Goal: Information Seeking & Learning: Learn about a topic

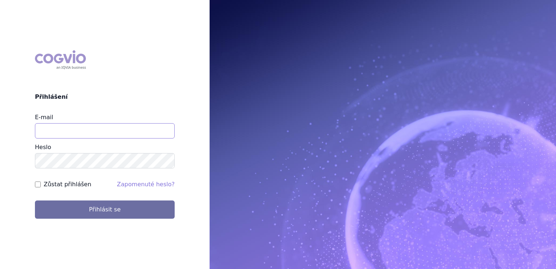
click at [75, 136] on input "E-mail" at bounding box center [105, 130] width 140 height 15
type input "[EMAIL_ADDRESS][DOMAIN_NAME]"
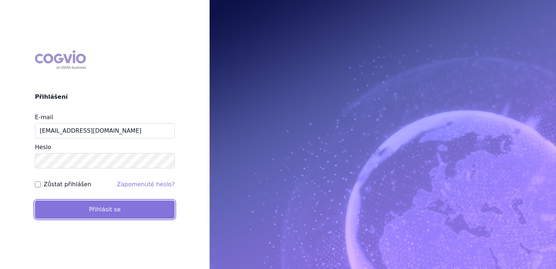
click at [99, 210] on button "Přihlásit se" at bounding box center [105, 209] width 140 height 18
click at [152, 205] on button "Přihlásit se" at bounding box center [105, 209] width 140 height 18
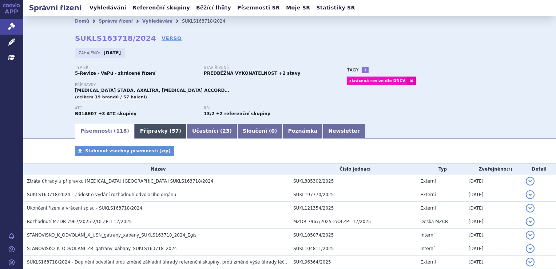
click at [172, 133] on span "57" at bounding box center [175, 131] width 7 height 6
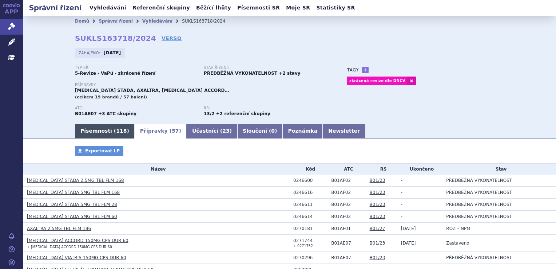
click at [100, 134] on link "Písemnosti ( 118 )" at bounding box center [105, 131] width 60 height 15
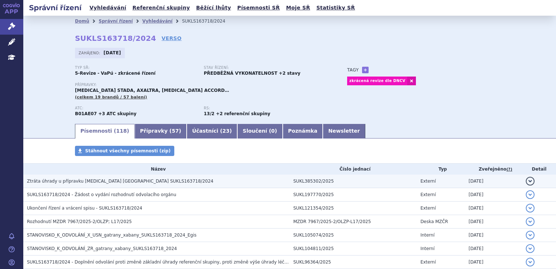
click at [79, 181] on span "Ztráta úhrady u přípravku Rivaroxaban Glenmark SUKLS163718/2024" at bounding box center [120, 180] width 186 height 5
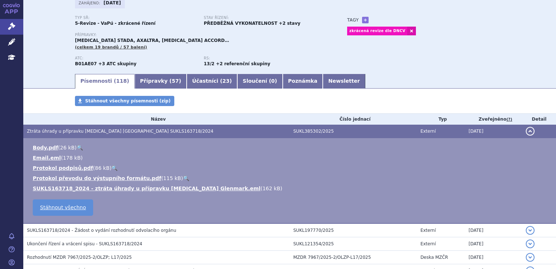
scroll to position [109, 0]
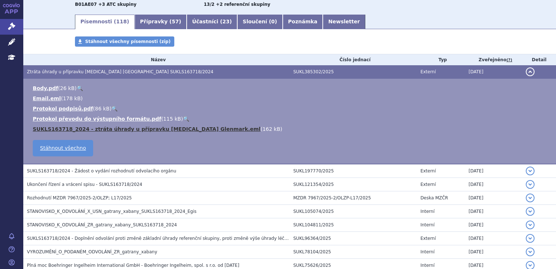
click at [105, 129] on link "SUKLS163718_2024 - ztráta úhrady u přípravku Rivaroxaban Glenmark.eml" at bounding box center [147, 129] width 228 height 6
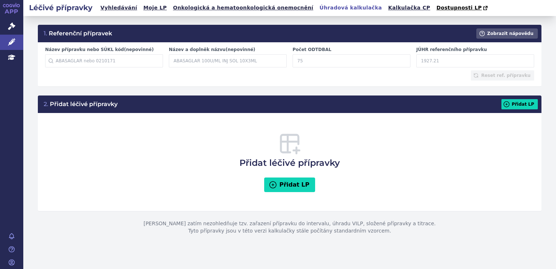
click at [200, 59] on input "Název a doplněk názvu (nepovinné)" at bounding box center [228, 60] width 118 height 13
click at [8, 41] on icon at bounding box center [11, 41] width 7 height 7
click at [105, 9] on link "Vyhledávání" at bounding box center [118, 8] width 41 height 10
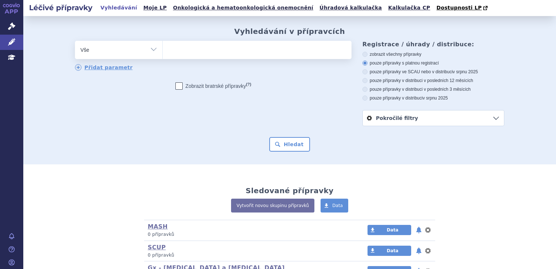
click at [186, 51] on ul at bounding box center [257, 48] width 189 height 15
click at [163, 51] on select at bounding box center [162, 49] width 0 height 18
paste input "[MEDICAL_DATA] GLENMARK"
type input "[MEDICAL_DATA] GLENMARK"
select select "[MEDICAL_DATA] GLENMARK"
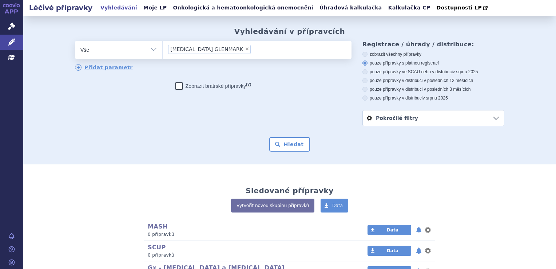
click at [194, 108] on div "odstranit Vše Přípravek/SUKL kód MAH VPOIS ATC/Aktivní látka" at bounding box center [289, 83] width 429 height 85
click at [281, 147] on button "Hledat" at bounding box center [289, 144] width 41 height 15
click at [282, 143] on button "Hledat" at bounding box center [289, 144] width 41 height 15
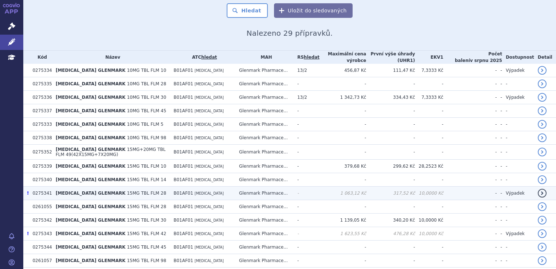
scroll to position [146, 0]
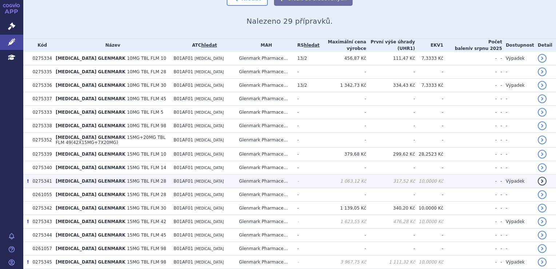
click at [341, 181] on td "1 063,12 Kč" at bounding box center [342, 180] width 47 height 13
click at [292, 179] on td "Glenmark Pharmace..." at bounding box center [264, 180] width 58 height 13
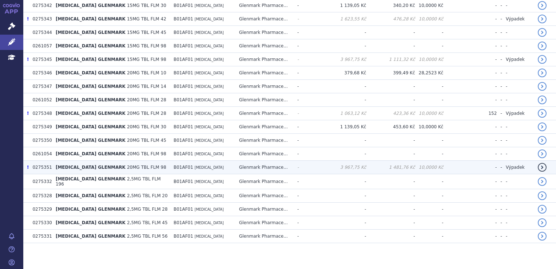
scroll to position [311, 0]
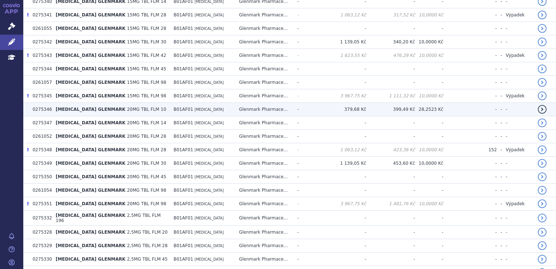
click at [132, 108] on span "20MG TBL FLM 10" at bounding box center [146, 109] width 39 height 5
click at [104, 107] on span "[MEDICAL_DATA] GLENMARK" at bounding box center [91, 109] width 70 height 5
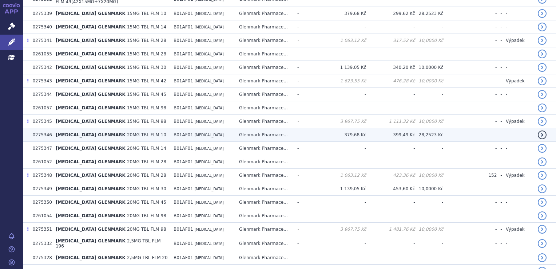
scroll to position [275, 0]
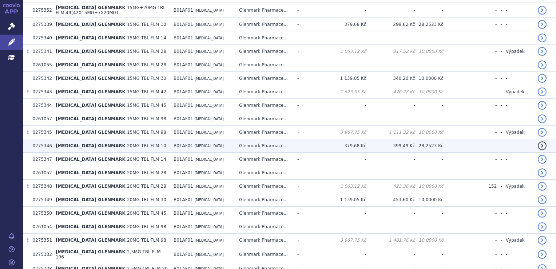
click at [331, 144] on td "379,68 Kč" at bounding box center [342, 145] width 47 height 13
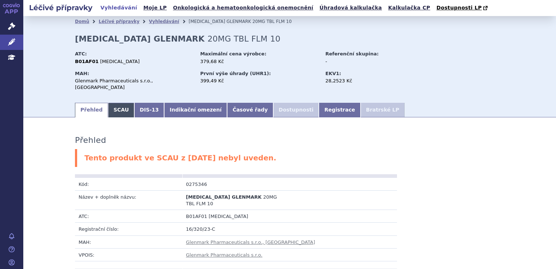
click at [121, 103] on link "SCAU" at bounding box center [121, 110] width 26 height 15
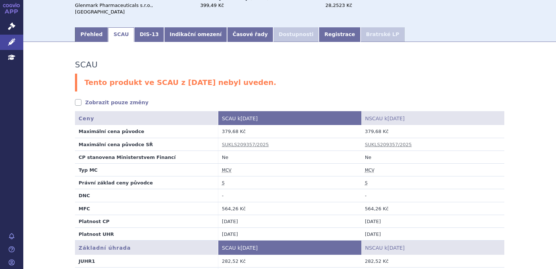
scroll to position [36, 0]
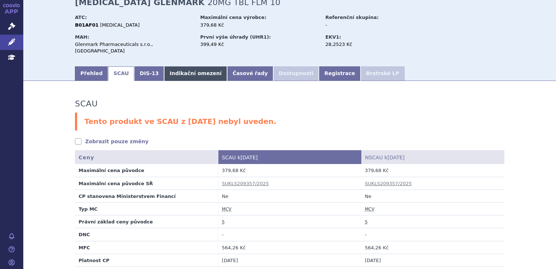
click at [174, 71] on link "Indikační omezení" at bounding box center [195, 73] width 63 height 15
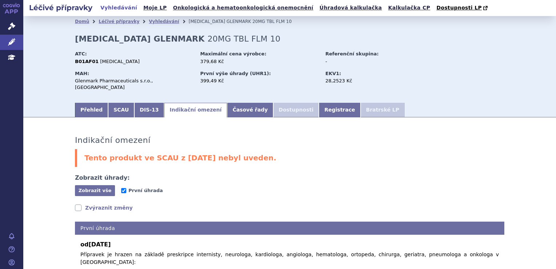
click at [126, 50] on div "ATC: B01AF01 RIVAROXABAN" at bounding box center [137, 58] width 124 height 19
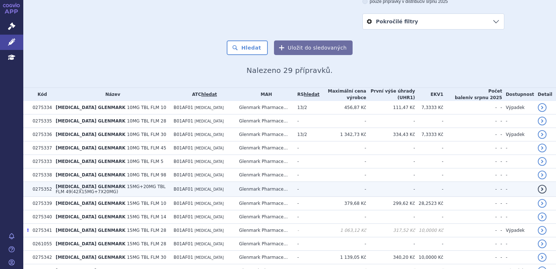
scroll to position [109, 0]
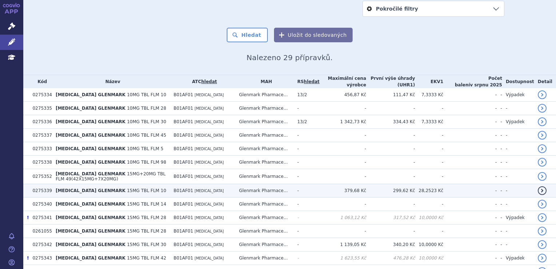
click at [162, 191] on td "[MEDICAL_DATA] GLENMARK 15MG TBL FLM 10" at bounding box center [111, 190] width 118 height 13
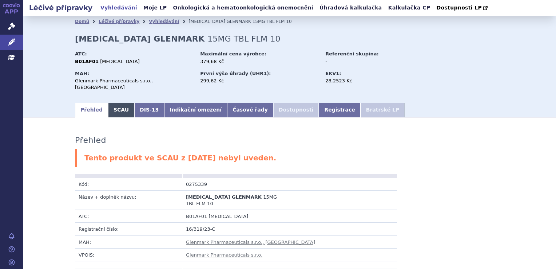
click at [117, 110] on link "SCAU" at bounding box center [121, 110] width 26 height 15
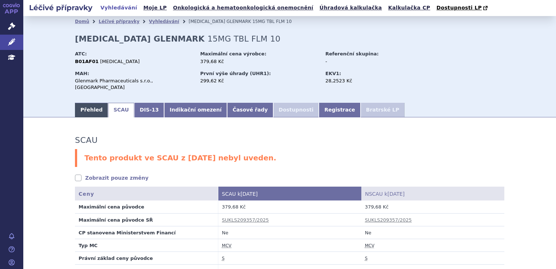
click at [94, 103] on link "Přehled" at bounding box center [91, 110] width 33 height 15
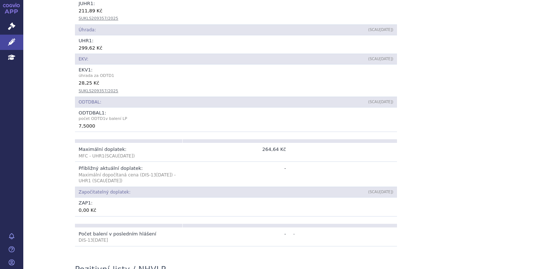
scroll to position [327, 0]
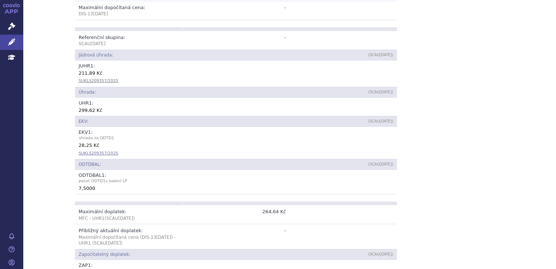
click at [96, 151] on link "SUKLS209357/2025" at bounding box center [99, 153] width 40 height 5
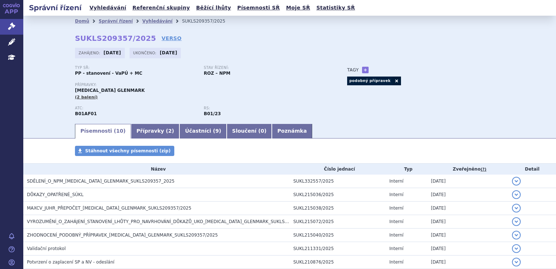
scroll to position [84, 0]
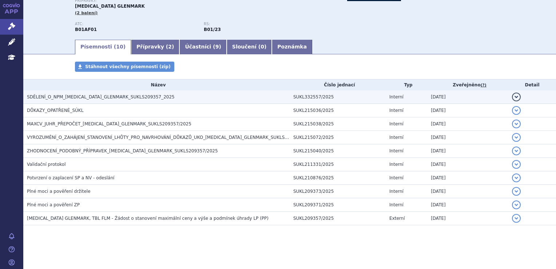
click at [114, 97] on span "SDĚLENÍ_O_NPM_RIVAROXABAN_GLENMARK_SUKLS209357_2025" at bounding box center [101, 96] width 148 height 5
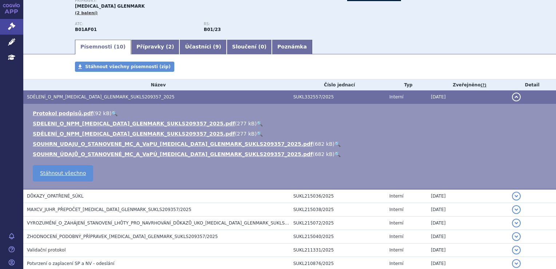
click at [64, 195] on span "DŮKAZY_OPATŘENÉ_SÚKL" at bounding box center [55, 195] width 56 height 5
